Goal: Transaction & Acquisition: Purchase product/service

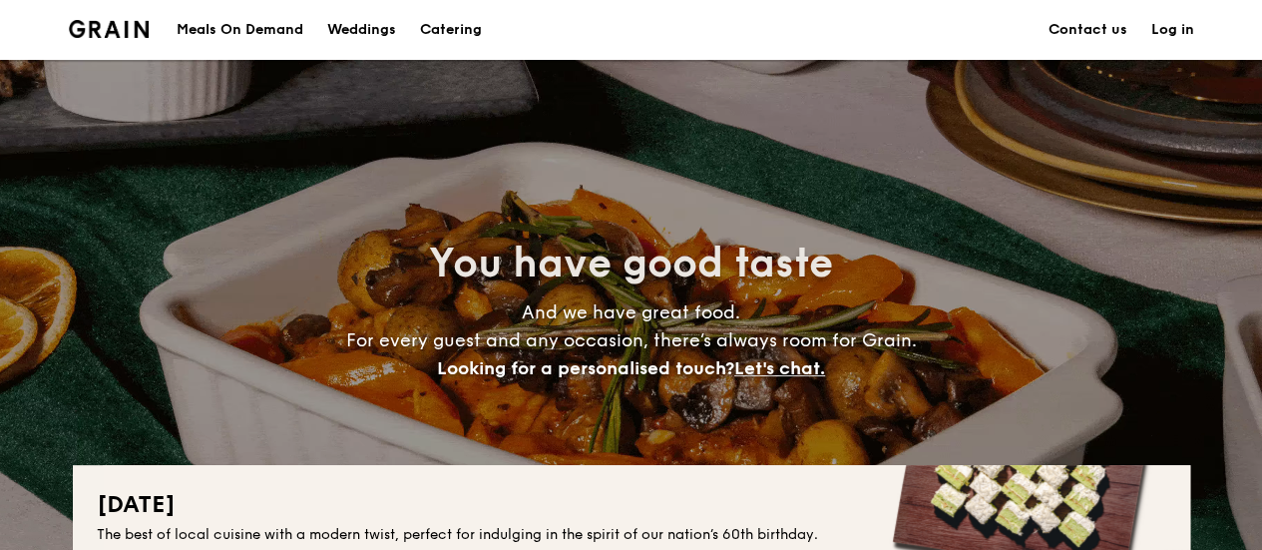
click at [267, 39] on div "Meals On Demand" at bounding box center [240, 30] width 127 height 60
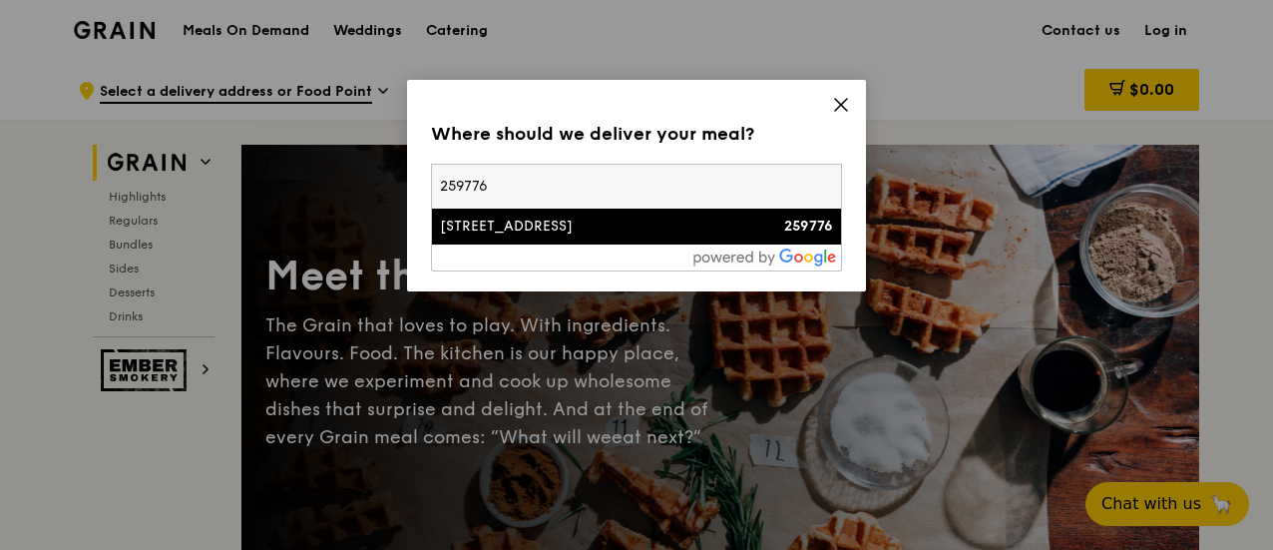
type input "259776"
click at [557, 228] on div "[STREET_ADDRESS]" at bounding box center [587, 226] width 295 height 20
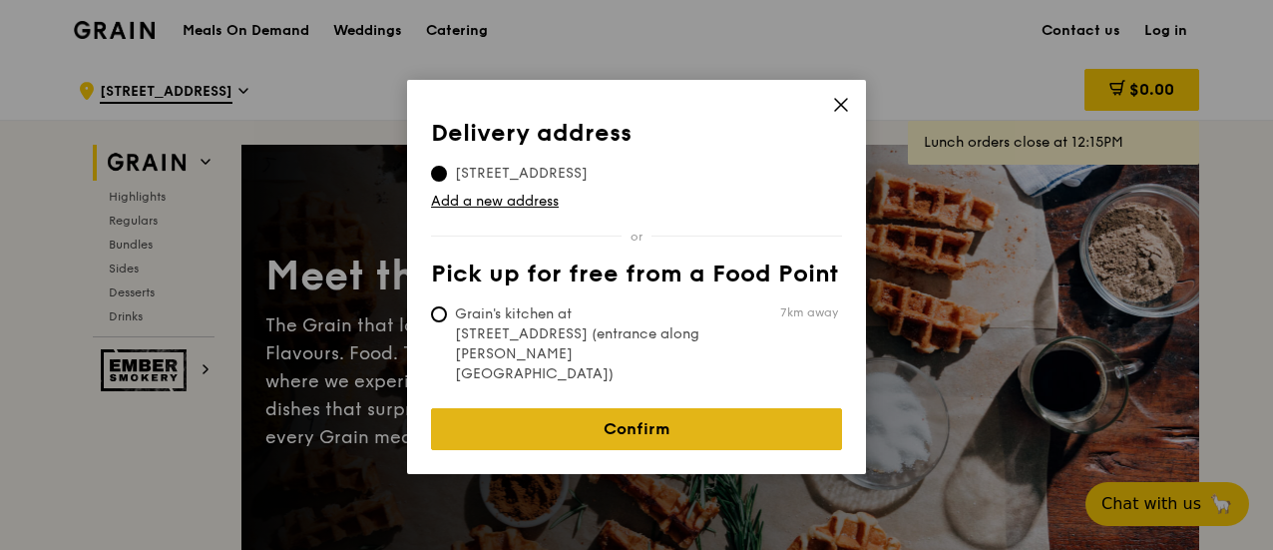
click at [589, 408] on link "Confirm" at bounding box center [636, 429] width 411 height 42
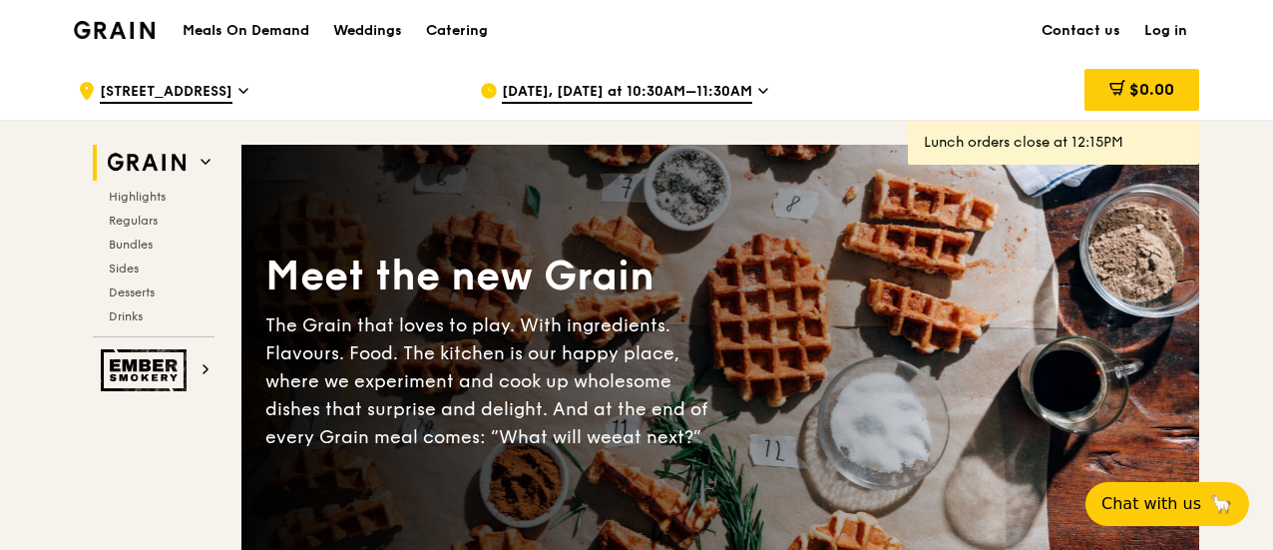
click at [656, 95] on span "[DATE], [DATE] at 10:30AM–11:30AM" at bounding box center [627, 93] width 250 height 22
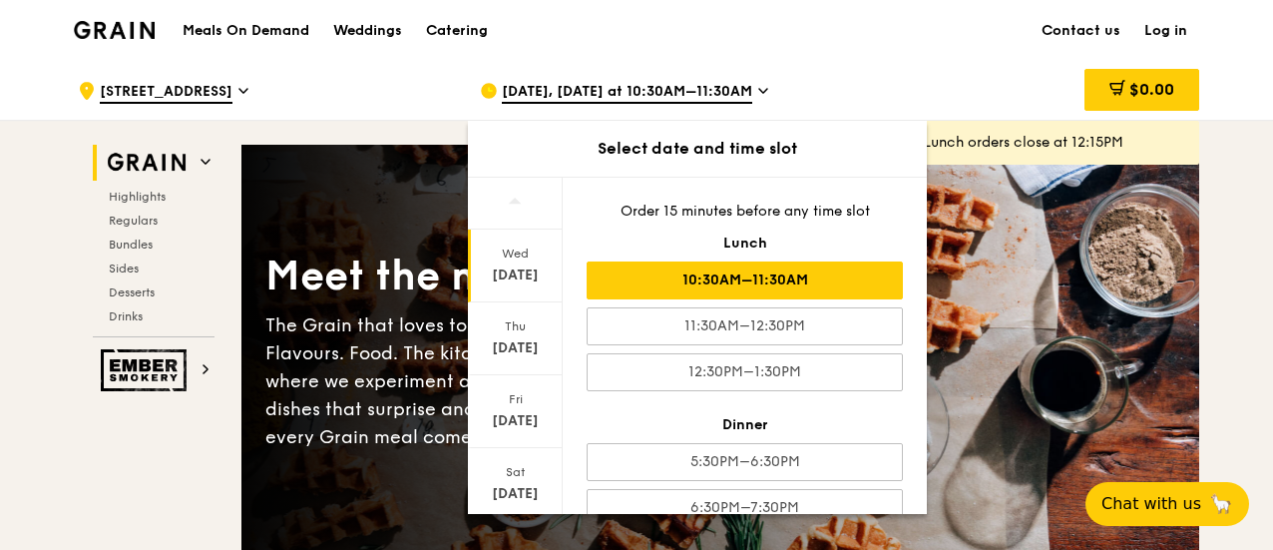
scroll to position [273, 0]
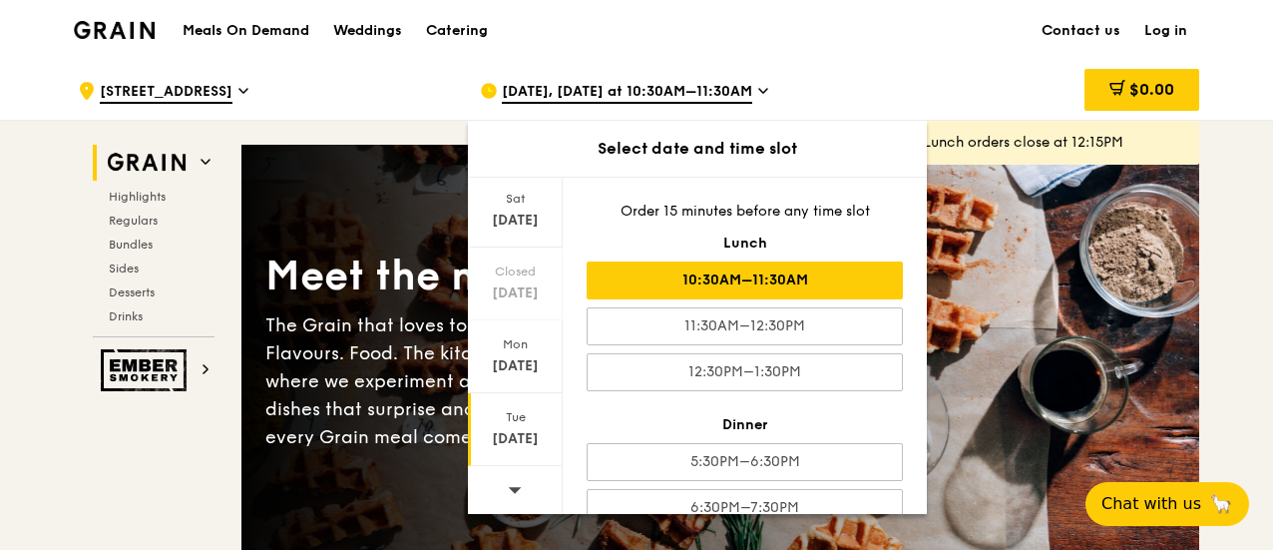
click at [515, 416] on div "Tue" at bounding box center [515, 417] width 89 height 16
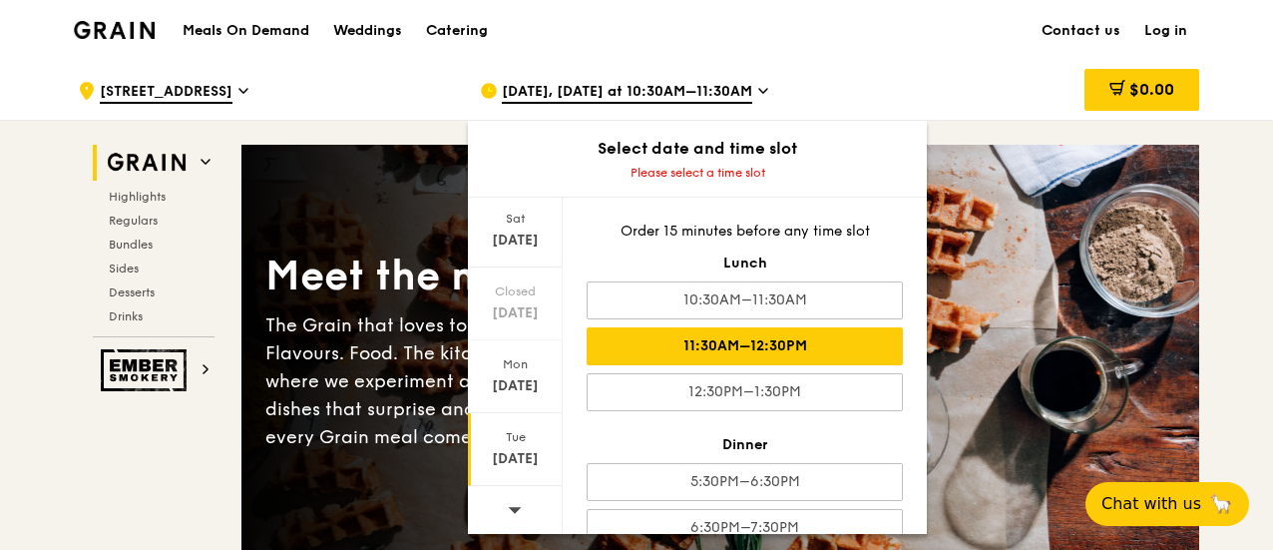
click at [766, 340] on div "11:30AM–12:30PM" at bounding box center [745, 346] width 316 height 38
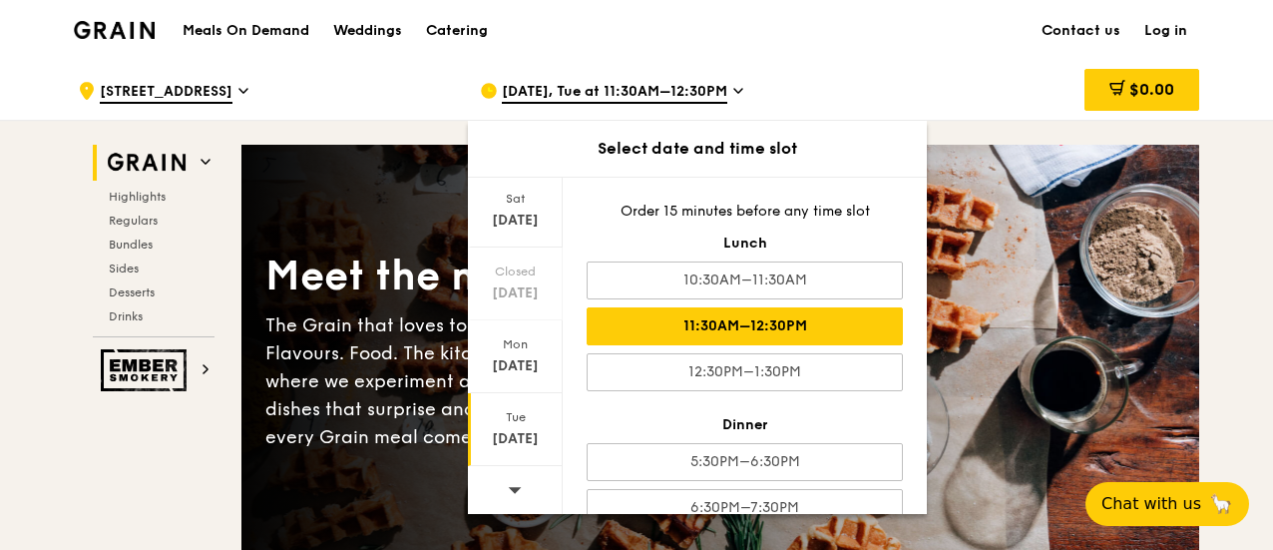
click at [879, 79] on div "$0.00" at bounding box center [1038, 91] width 321 height 60
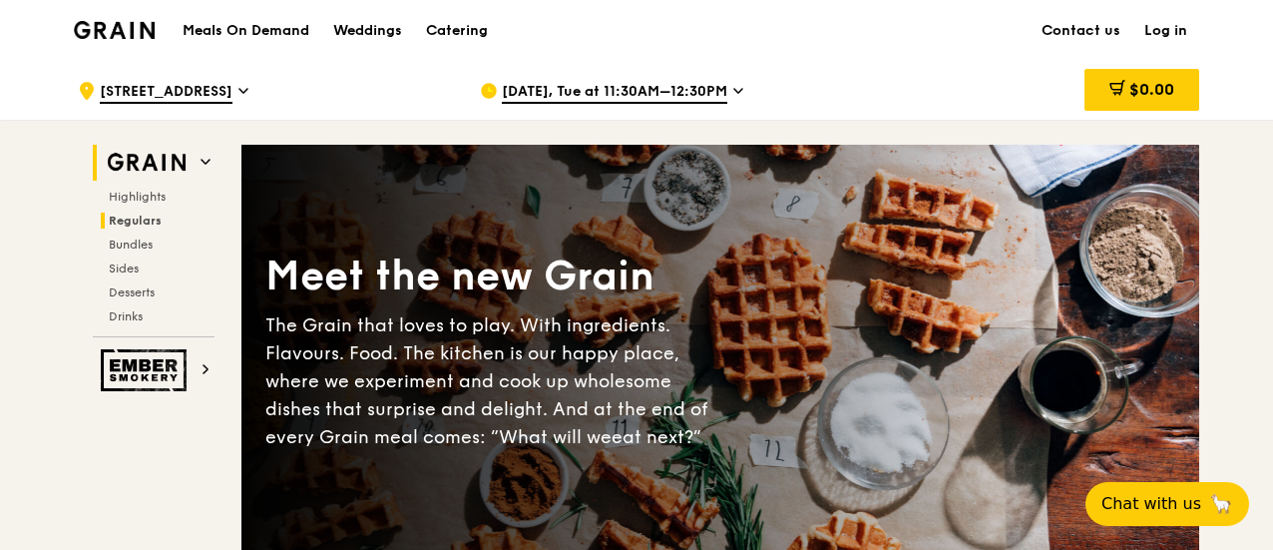
click at [132, 220] on span "Regulars" at bounding box center [135, 221] width 53 height 14
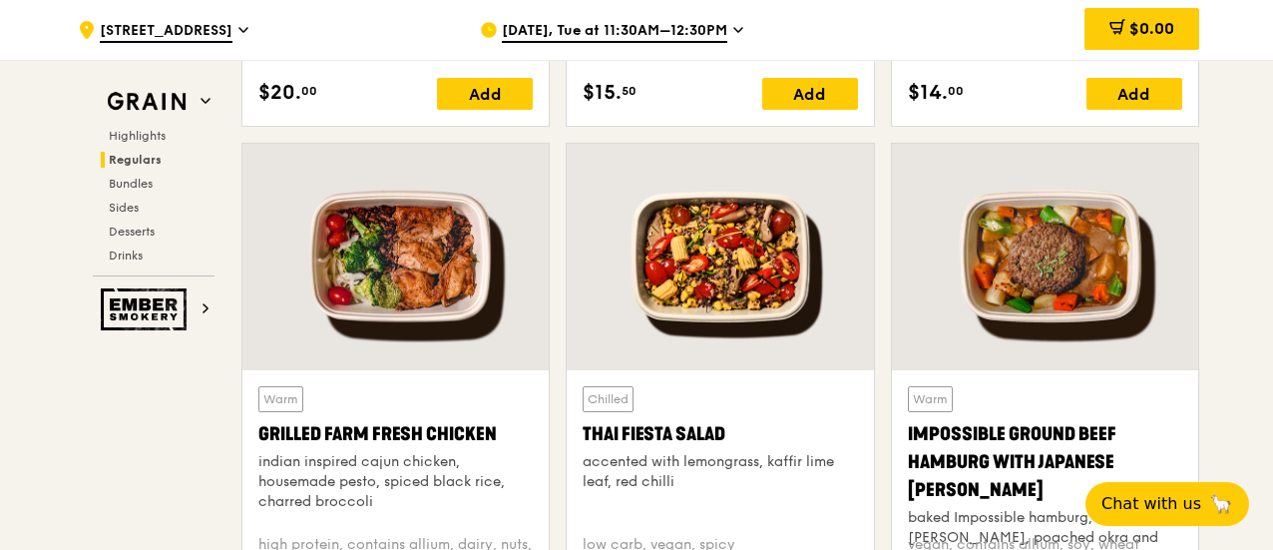
scroll to position [2295, 0]
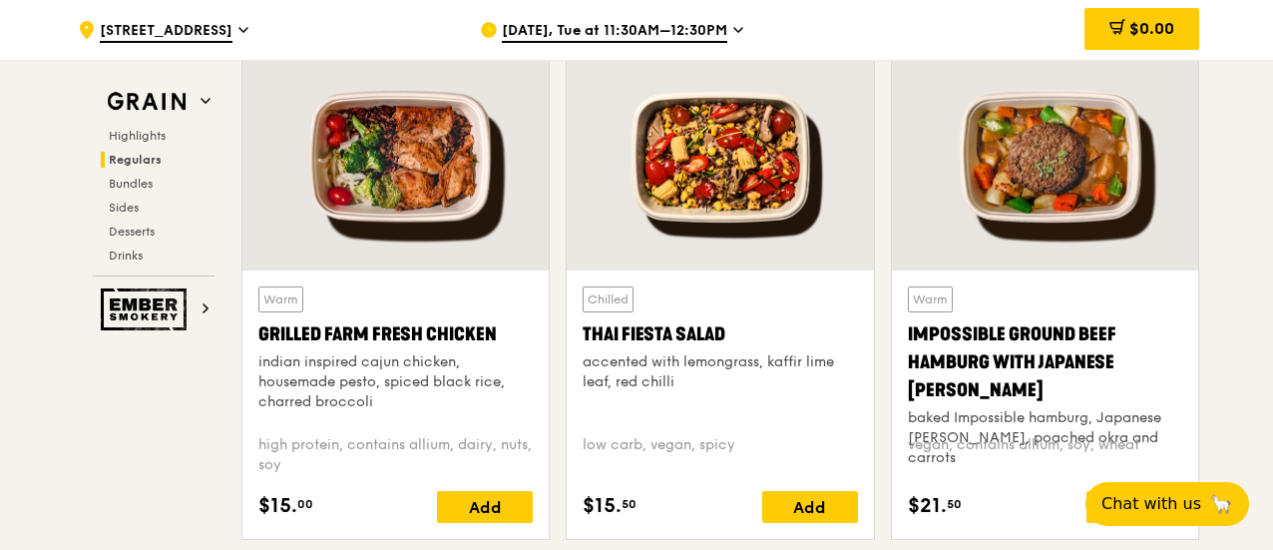
drag, startPoint x: 386, startPoint y: 398, endPoint x: 258, endPoint y: 365, distance: 131.9
click at [258, 365] on div "indian inspired cajun chicken, housemade pesto, spiced black rice, charred broc…" at bounding box center [395, 382] width 274 height 60
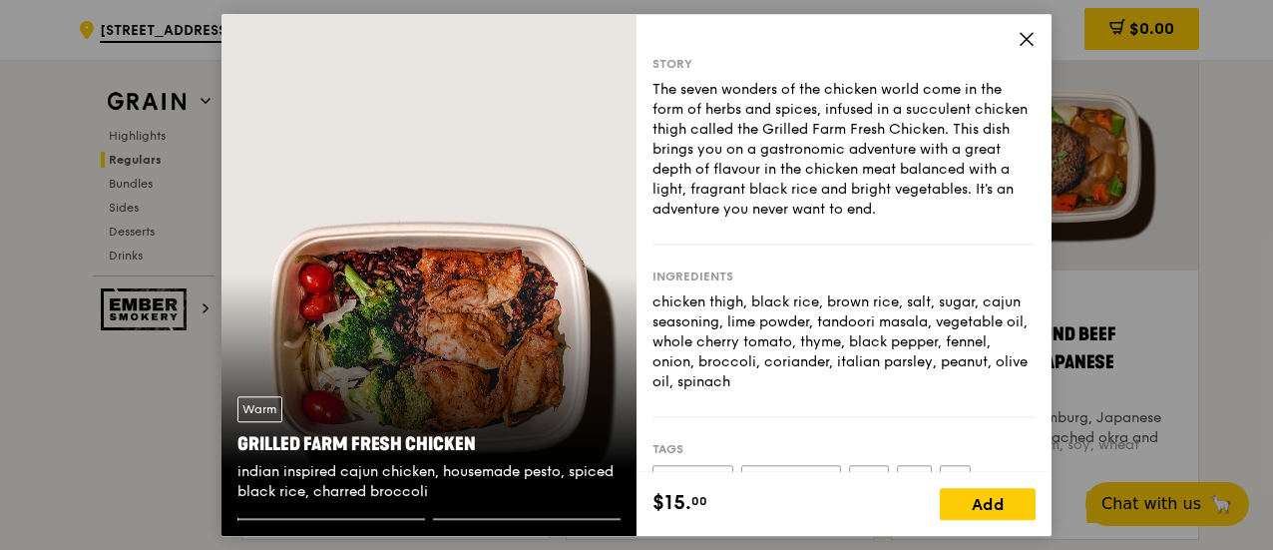
drag, startPoint x: 258, startPoint y: 365, endPoint x: 796, endPoint y: 374, distance: 537.8
click at [796, 374] on div "chicken thigh, black rice, brown rice, salt, sugar, cajun seasoning, lime powde…" at bounding box center [843, 342] width 383 height 100
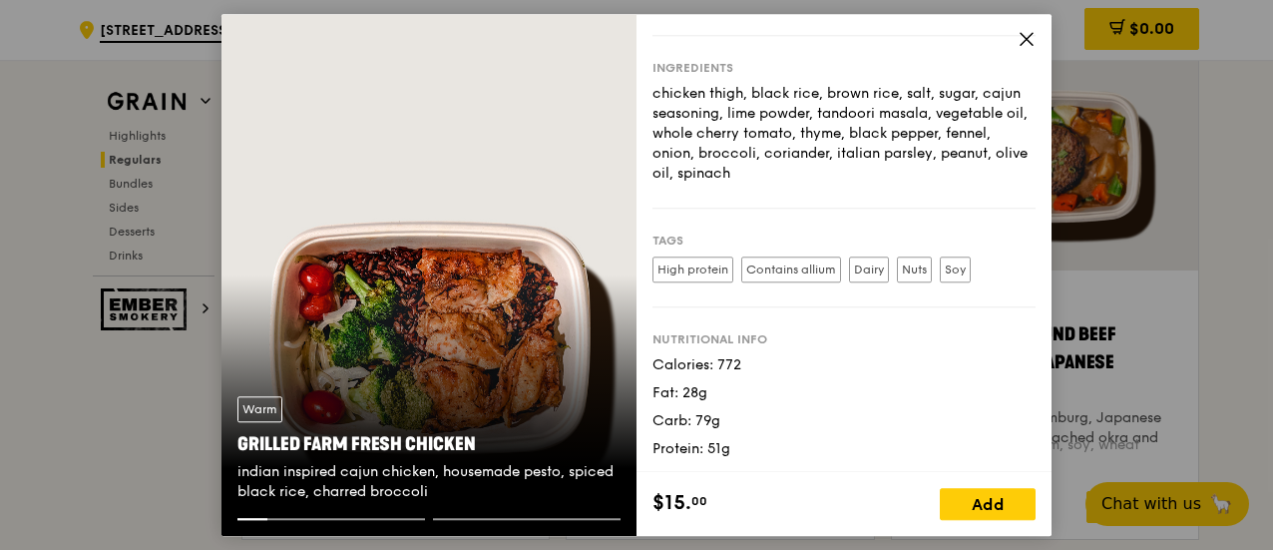
drag, startPoint x: 444, startPoint y: 490, endPoint x: 238, endPoint y: 469, distance: 206.6
click at [238, 469] on div "indian inspired cajun chicken, housemade pesto, spiced black rice, charred broc…" at bounding box center [428, 482] width 383 height 40
copy div "indian inspired cajun chicken, housemade pesto, spiced black rice, charred broc…"
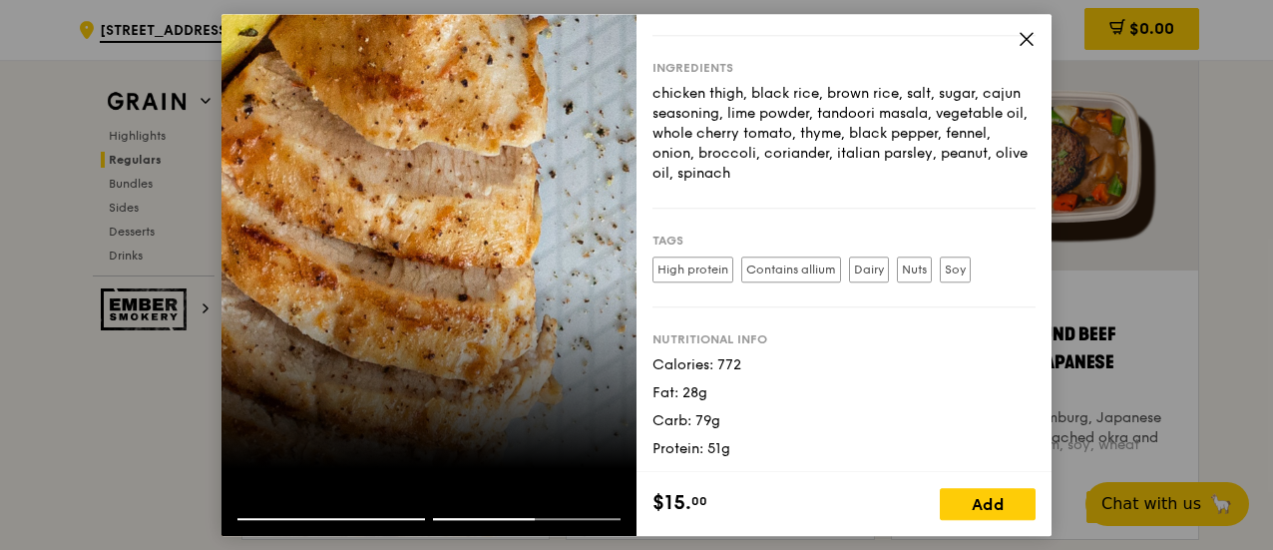
click at [1035, 45] on icon at bounding box center [1027, 39] width 18 height 18
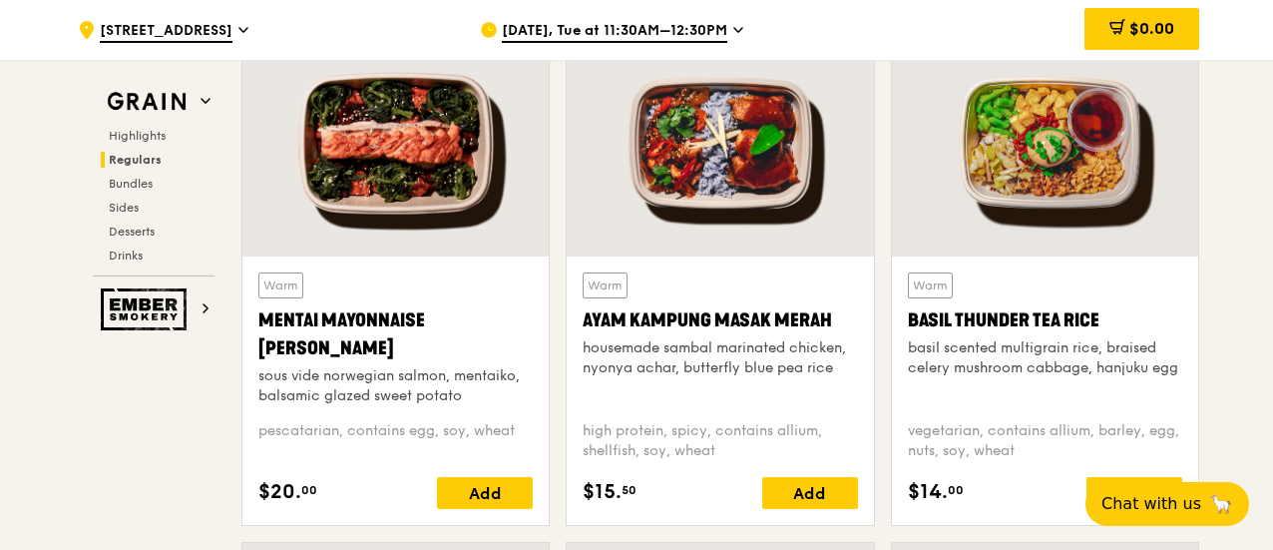
scroll to position [1596, 0]
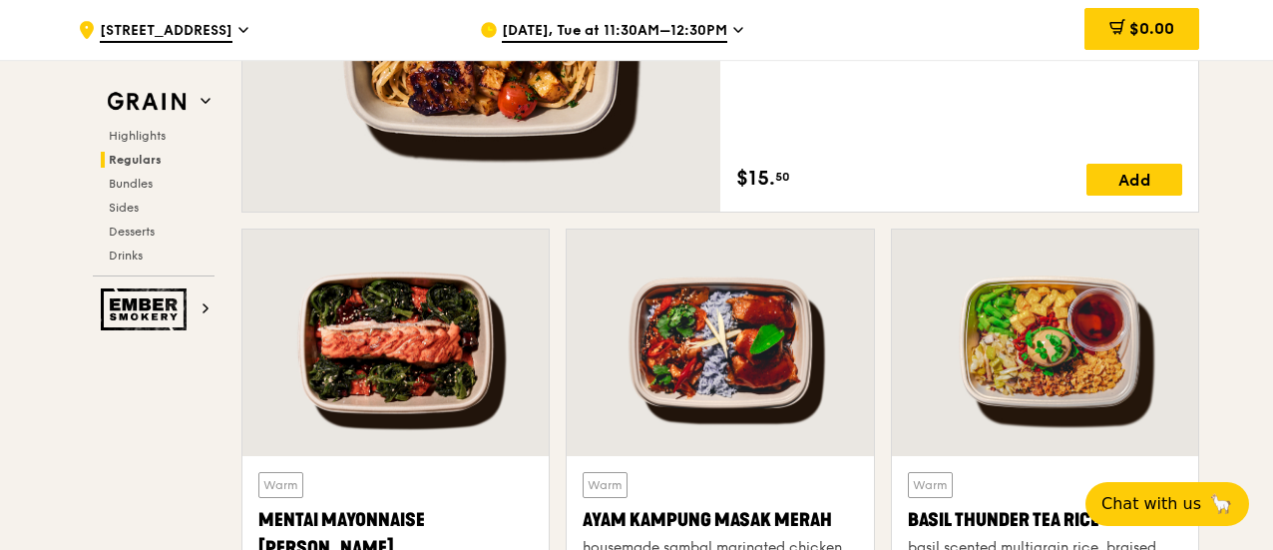
click at [430, 287] on div at bounding box center [395, 342] width 306 height 226
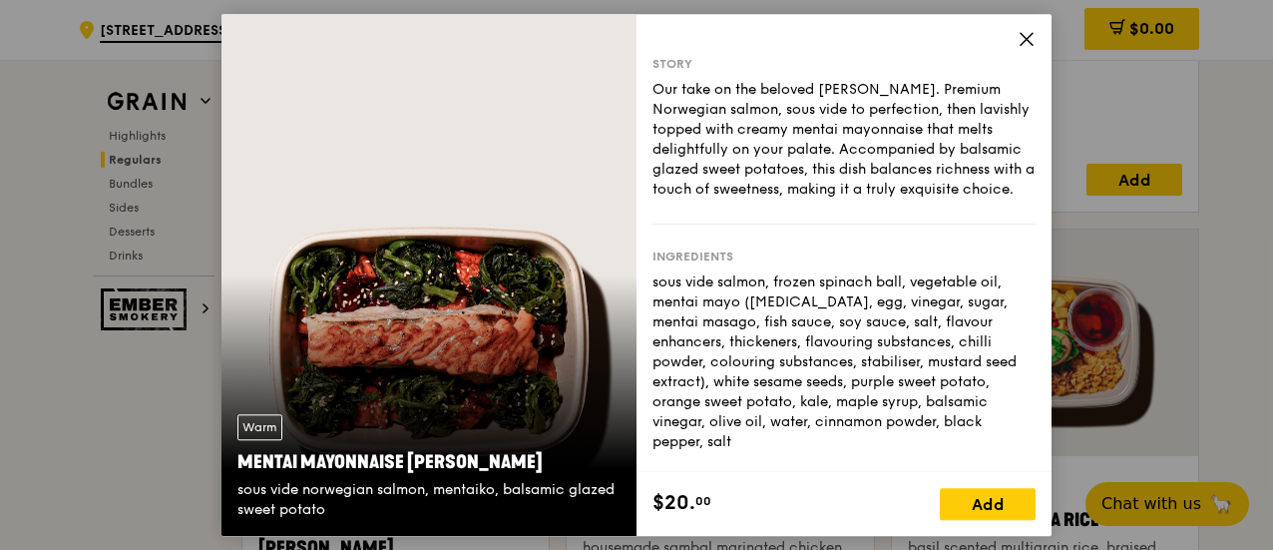
drag, startPoint x: 539, startPoint y: 460, endPoint x: 248, endPoint y: 458, distance: 290.3
click at [248, 458] on div "Mentai Mayonnaise Aburi Salmon" at bounding box center [428, 462] width 383 height 28
click at [321, 506] on div "sous vide norwegian salmon, mentaiko, balsamic glazed sweet potato" at bounding box center [428, 500] width 383 height 40
drag, startPoint x: 347, startPoint y: 509, endPoint x: 239, endPoint y: 459, distance: 118.7
click at [239, 459] on div "Warm Mentai Mayonnaise Aburi Salmon sous vide norwegian salmon, mentaiko, balsa…" at bounding box center [428, 467] width 415 height 138
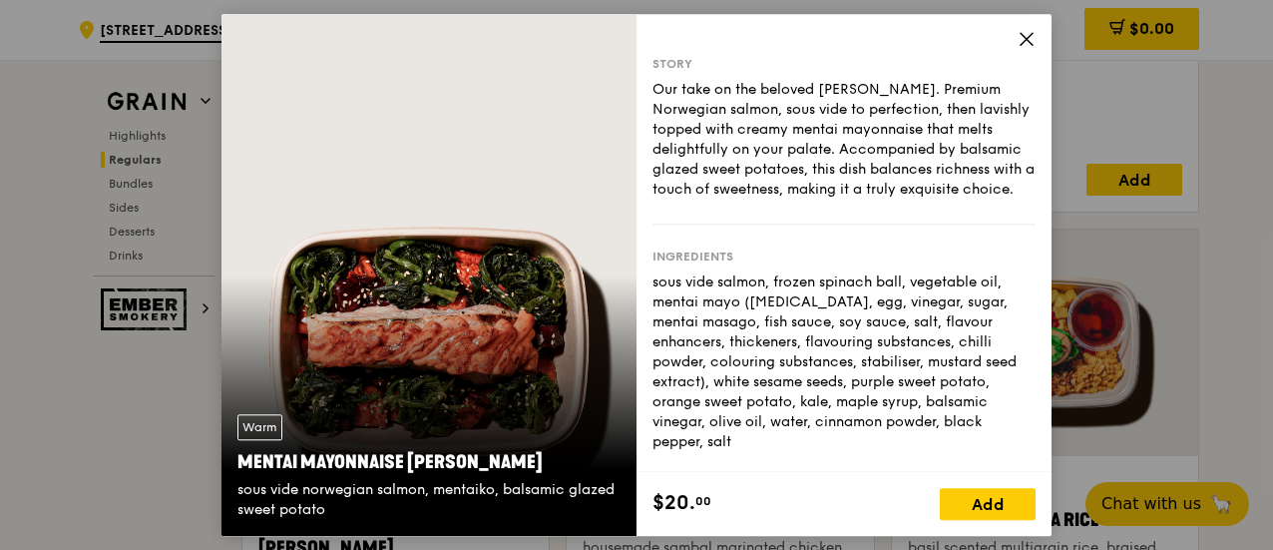
copy div "Mentai Mayonnaise Aburi Salmon sous vide norwegian salmon, mentaiko, balsamic g…"
click at [1023, 38] on icon at bounding box center [1027, 39] width 18 height 18
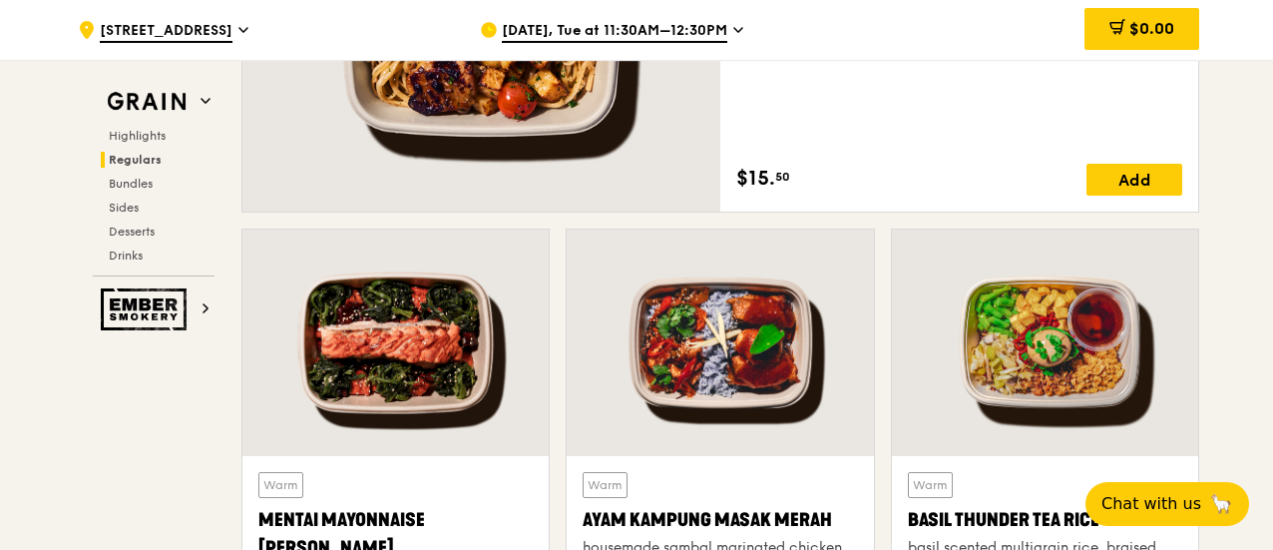
click at [1034, 411] on div at bounding box center [1045, 342] width 306 height 226
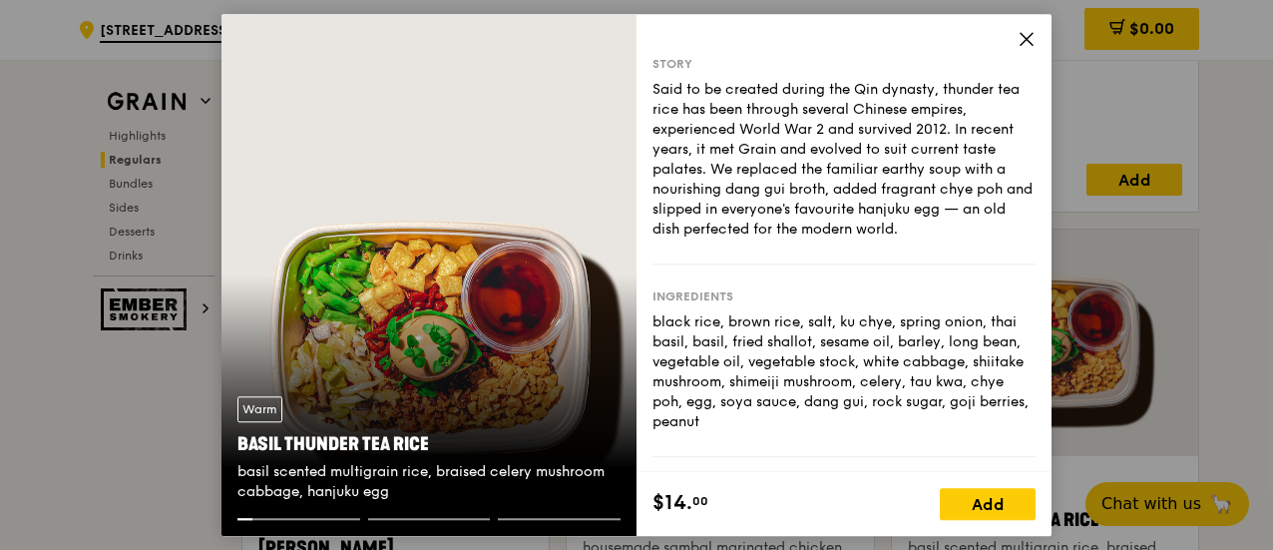
drag, startPoint x: 421, startPoint y: 491, endPoint x: 241, endPoint y: 443, distance: 185.9
click at [241, 443] on div "Warm Basil Thunder Tea Rice basil scented multigrain rice, braised celery mushr…" at bounding box center [428, 449] width 415 height 138
copy div "Basil Thunder Tea Rice basil scented multigrain rice, braised celery mushroom c…"
